Goal: Task Accomplishment & Management: Use online tool/utility

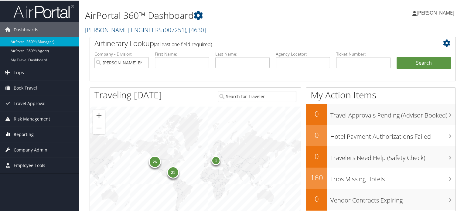
click at [25, 132] on span "Reporting" at bounding box center [24, 133] width 20 height 15
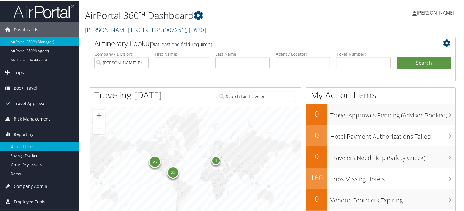
click at [34, 145] on link "Unused Tickets" at bounding box center [39, 146] width 79 height 9
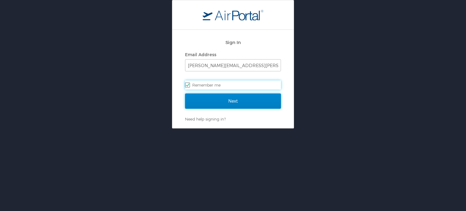
click at [213, 101] on input "Next" at bounding box center [233, 101] width 96 height 15
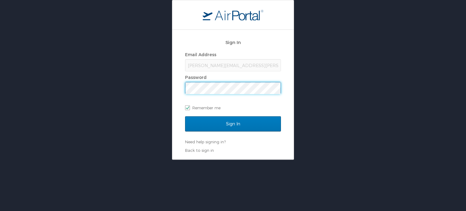
click at [185, 116] on input "Sign In" at bounding box center [233, 123] width 96 height 15
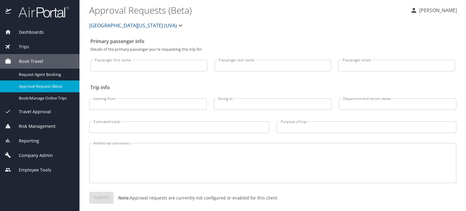
click at [30, 138] on span "Reporting" at bounding box center [25, 141] width 28 height 7
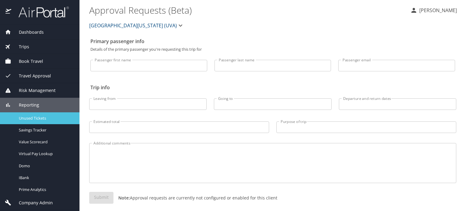
click at [44, 121] on span "Unused Tickets" at bounding box center [45, 118] width 53 height 6
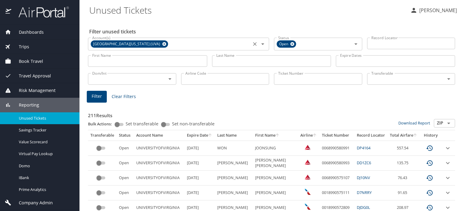
click at [162, 43] on icon at bounding box center [164, 44] width 4 height 4
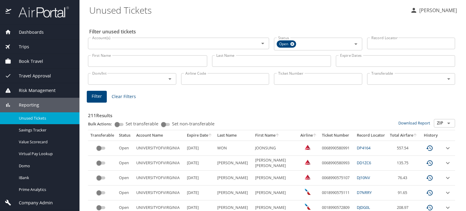
click at [288, 81] on input "Ticket Number" at bounding box center [318, 79] width 88 height 12
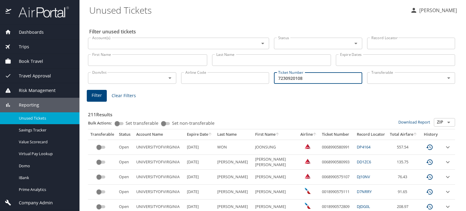
type input "7230920108"
click at [95, 96] on span "Filter" at bounding box center [97, 96] width 10 height 8
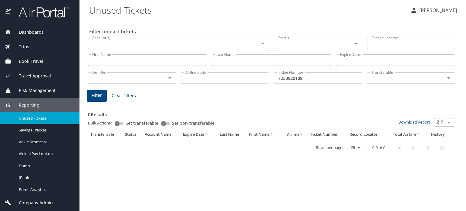
click at [358, 148] on select "25 50 100" at bounding box center [354, 147] width 17 height 9
select select "100"
click at [346, 143] on select "25 50 100" at bounding box center [354, 147] width 17 height 9
click at [278, 77] on input "7230920108" at bounding box center [318, 78] width 88 height 12
click at [319, 79] on input "0167230920108" at bounding box center [318, 78] width 88 height 12
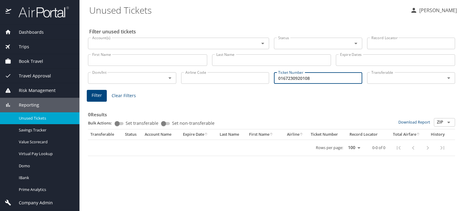
type input "0167230920108"
click at [449, 123] on icon "Open" at bounding box center [449, 122] width 7 height 7
click at [400, 108] on h3 "0 Results" at bounding box center [271, 113] width 367 height 11
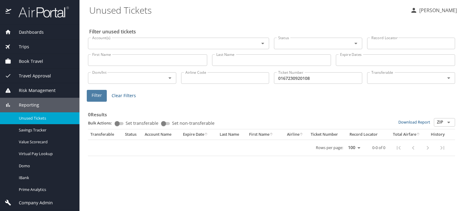
click at [100, 98] on span "Filter" at bounding box center [97, 96] width 10 height 8
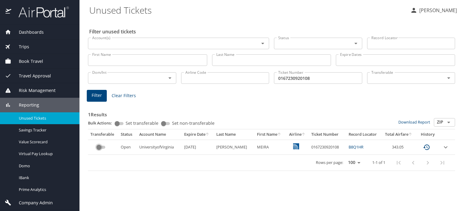
click at [103, 148] on input "custom pagination table" at bounding box center [99, 147] width 22 height 7
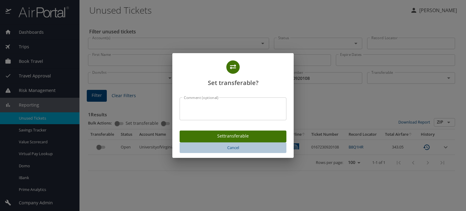
click at [237, 149] on span "Cancel" at bounding box center [233, 147] width 102 height 7
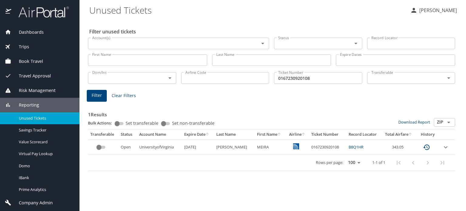
click at [446, 146] on icon "expand row" at bounding box center [445, 147] width 7 height 7
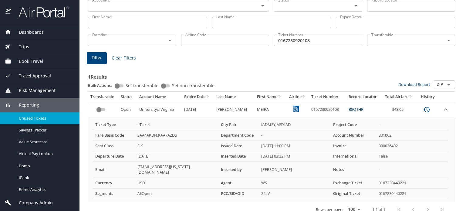
scroll to position [40, 0]
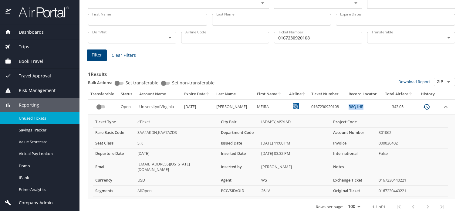
drag, startPoint x: 359, startPoint y: 107, endPoint x: 342, endPoint y: 107, distance: 16.4
click at [347, 107] on td "B8Q1HR" at bounding box center [364, 106] width 35 height 15
copy link "B8Q1HR"
click at [293, 107] on img "custom pagination table" at bounding box center [296, 106] width 6 height 6
click at [103, 107] on input "custom pagination table" at bounding box center [99, 106] width 22 height 7
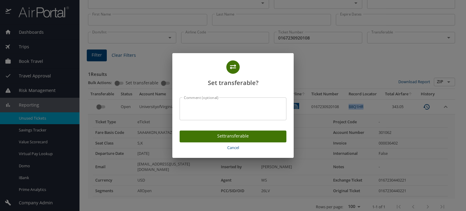
click at [233, 147] on span "Cancel" at bounding box center [233, 147] width 102 height 7
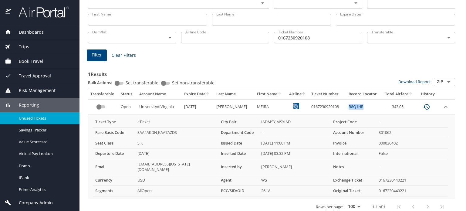
click at [424, 107] on icon "custom pagination table" at bounding box center [427, 106] width 6 height 5
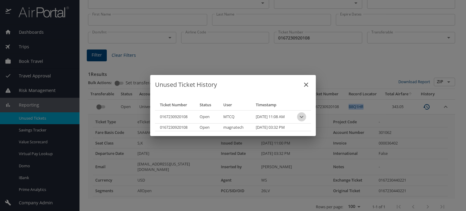
click at [306, 115] on icon "expand row" at bounding box center [301, 116] width 7 height 7
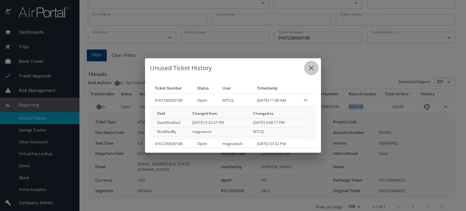
click at [312, 70] on icon "close" at bounding box center [311, 67] width 7 height 7
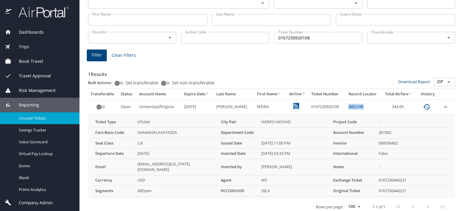
click at [45, 16] on img at bounding box center [40, 12] width 57 height 12
